Goal: Information Seeking & Learning: Learn about a topic

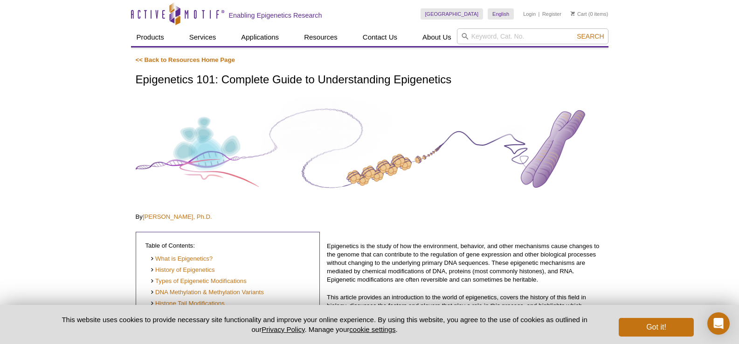
scroll to position [78, 0]
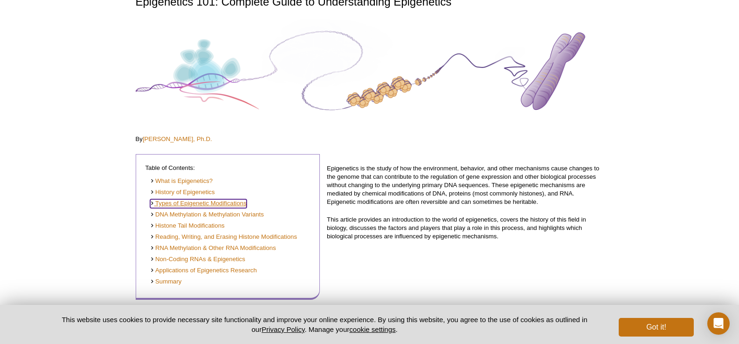
click at [184, 201] on link "Types of Epigenetic Modifications" at bounding box center [198, 203] width 96 height 9
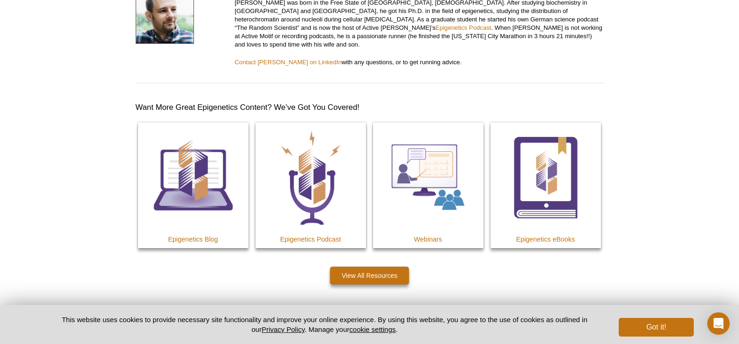
scroll to position [4998, 0]
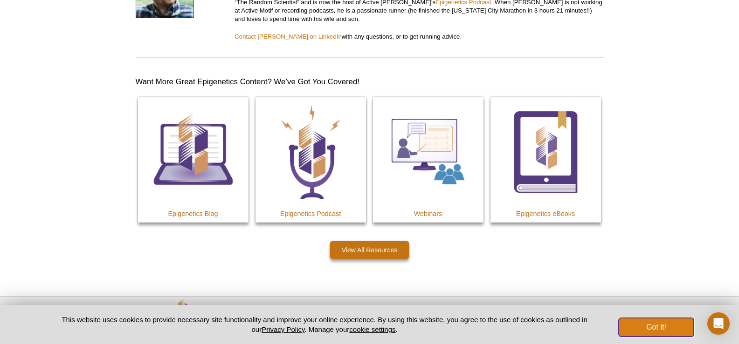
click at [660, 328] on button "Got it!" at bounding box center [655, 327] width 75 height 19
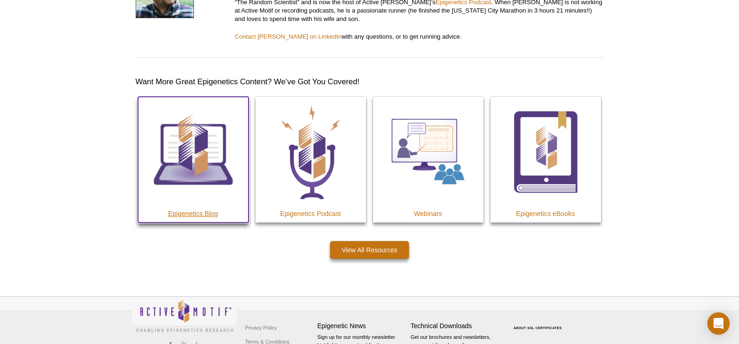
click at [210, 137] on img at bounding box center [193, 152] width 110 height 110
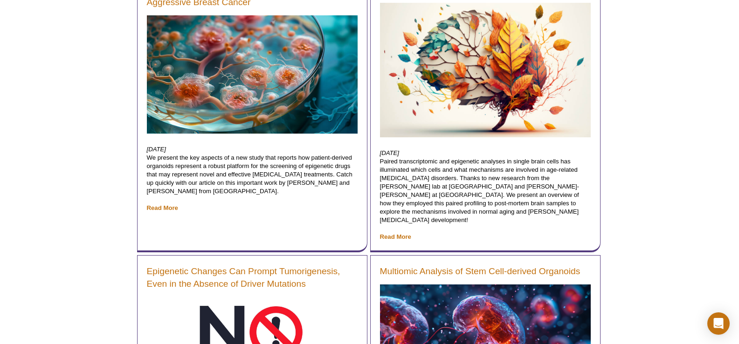
scroll to position [4872, 0]
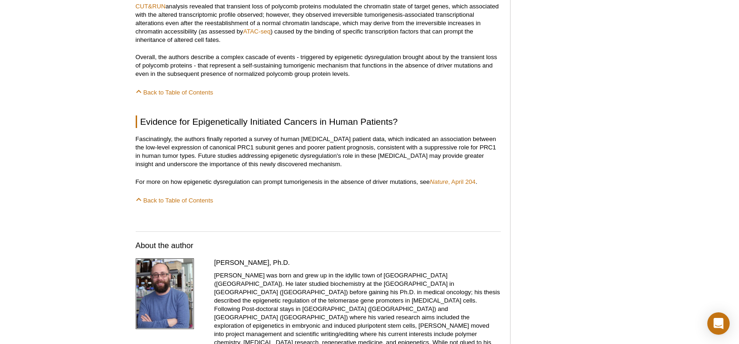
scroll to position [932, 0]
